Goal: Task Accomplishment & Management: Manage account settings

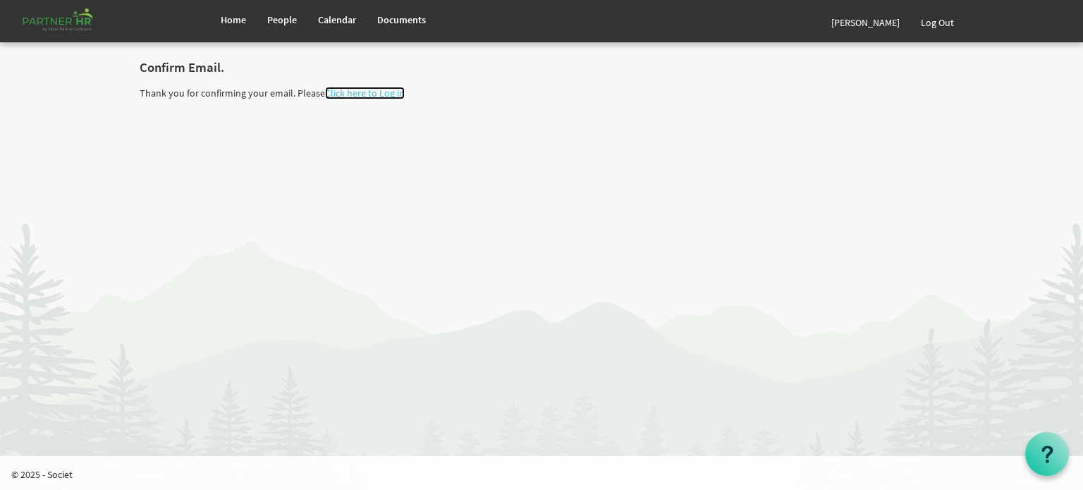
click at [382, 92] on link "Click here to Log in" at bounding box center [365, 93] width 80 height 13
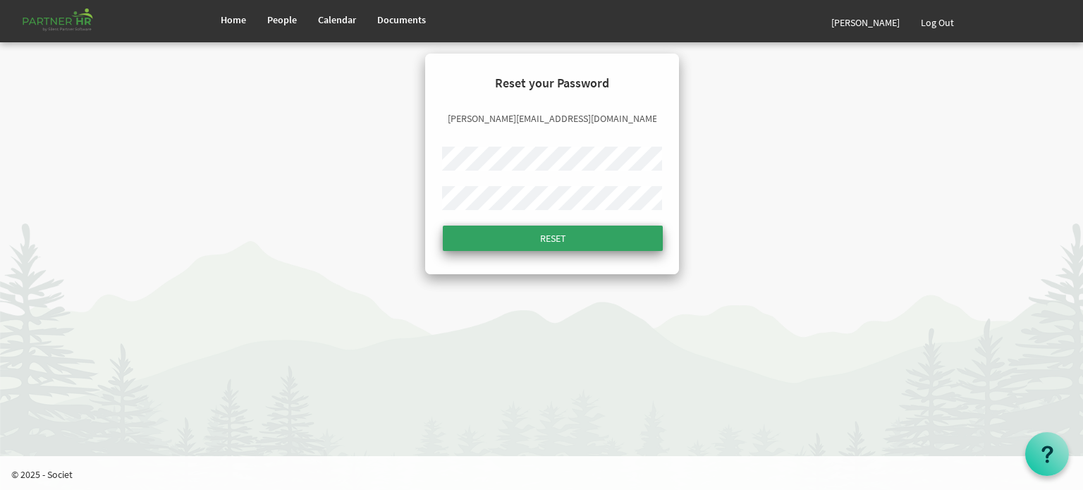
click at [477, 228] on input "submit" at bounding box center [553, 238] width 220 height 25
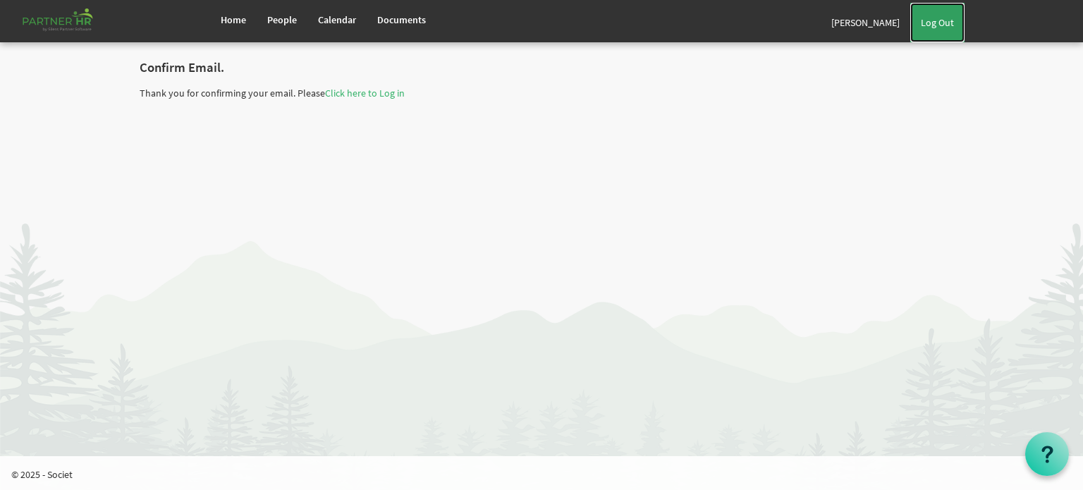
click at [941, 18] on link "Log Out" at bounding box center [937, 22] width 54 height 39
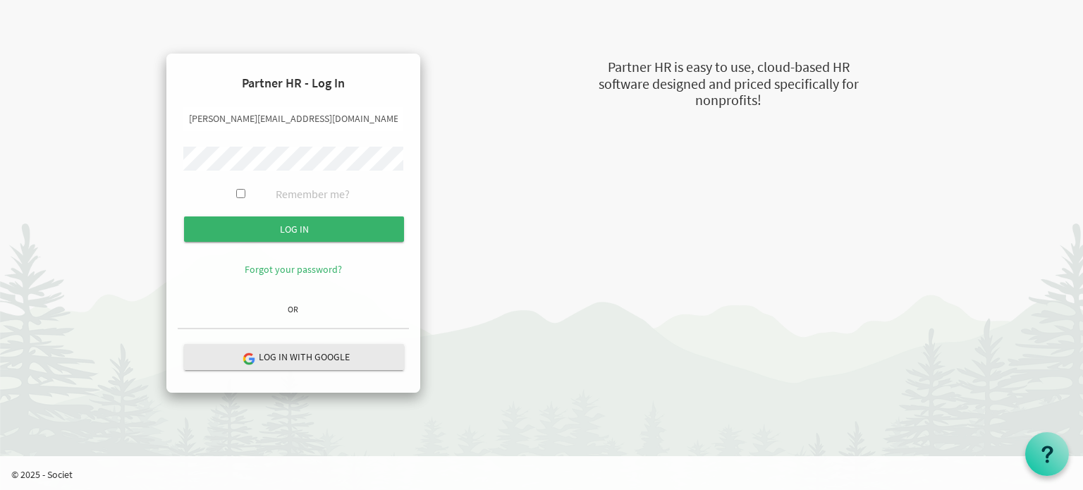
drag, startPoint x: 220, startPoint y: 118, endPoint x: 164, endPoint y: 111, distance: 56.8
click at [150, 118] on div "Partner HR - Log In kimona@newcircles.ca Remember me? Log in OR" at bounding box center [292, 223] width 335 height 339
type input "laura@newcircles.ca"
click at [65, 168] on body "Partner HR - Log In laura@newcircles.ca Remember me? Log in Forgot your passwor…" at bounding box center [541, 203] width 1083 height 407
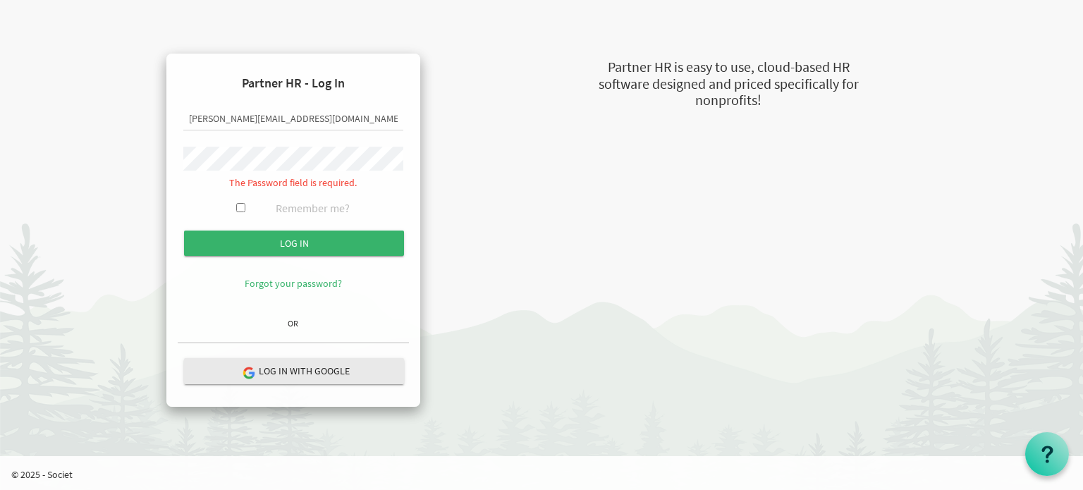
click at [205, 302] on div "Log in Forgot your password?" at bounding box center [293, 271] width 231 height 81
click at [269, 279] on link "Forgot your password?" at bounding box center [293, 283] width 97 height 13
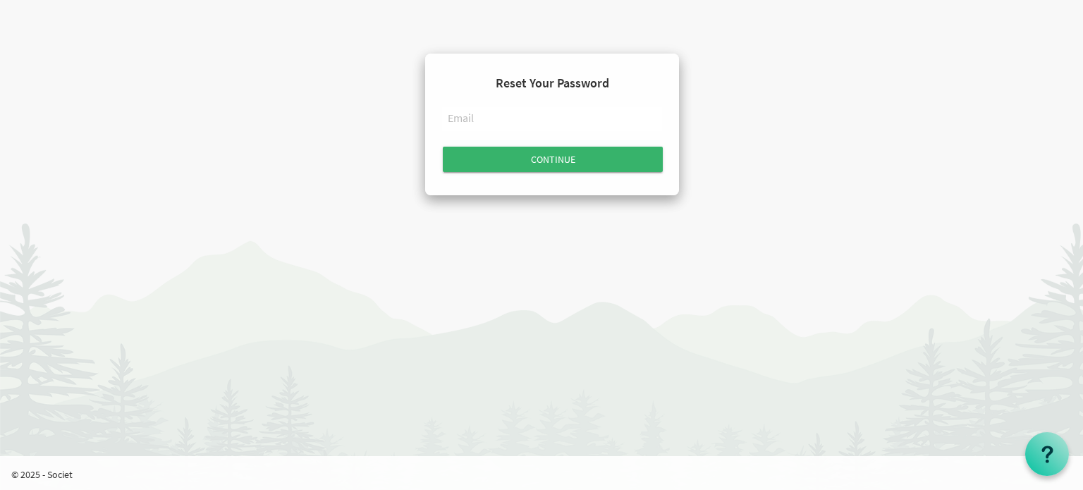
click at [474, 121] on input "text" at bounding box center [552, 119] width 220 height 24
type input "Yeeha-1998"
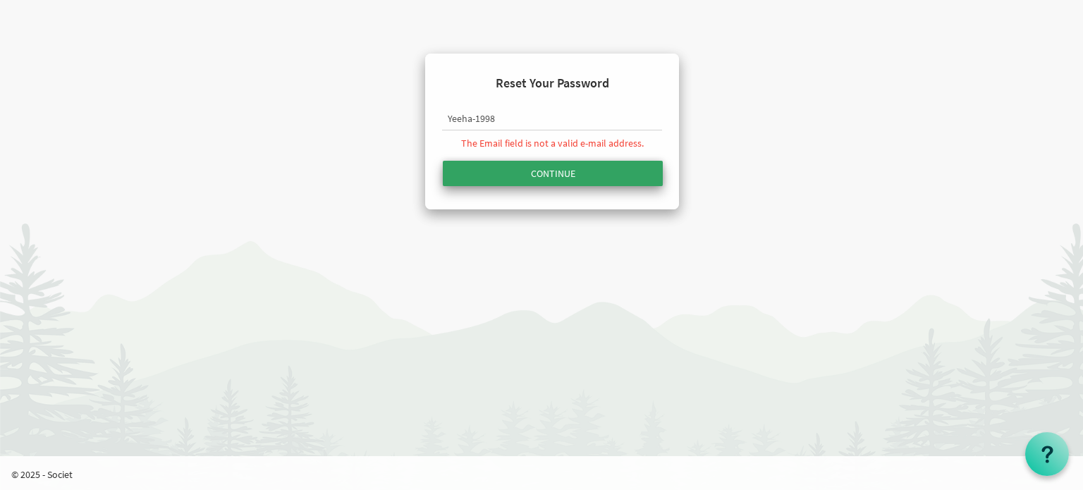
click at [513, 154] on form "Reset Your Password Yeeha-1998 The Email field is not a valid e-mail address." at bounding box center [551, 129] width 231 height 128
click at [519, 171] on input "submit" at bounding box center [553, 173] width 220 height 25
